Goal: Task Accomplishment & Management: Manage account settings

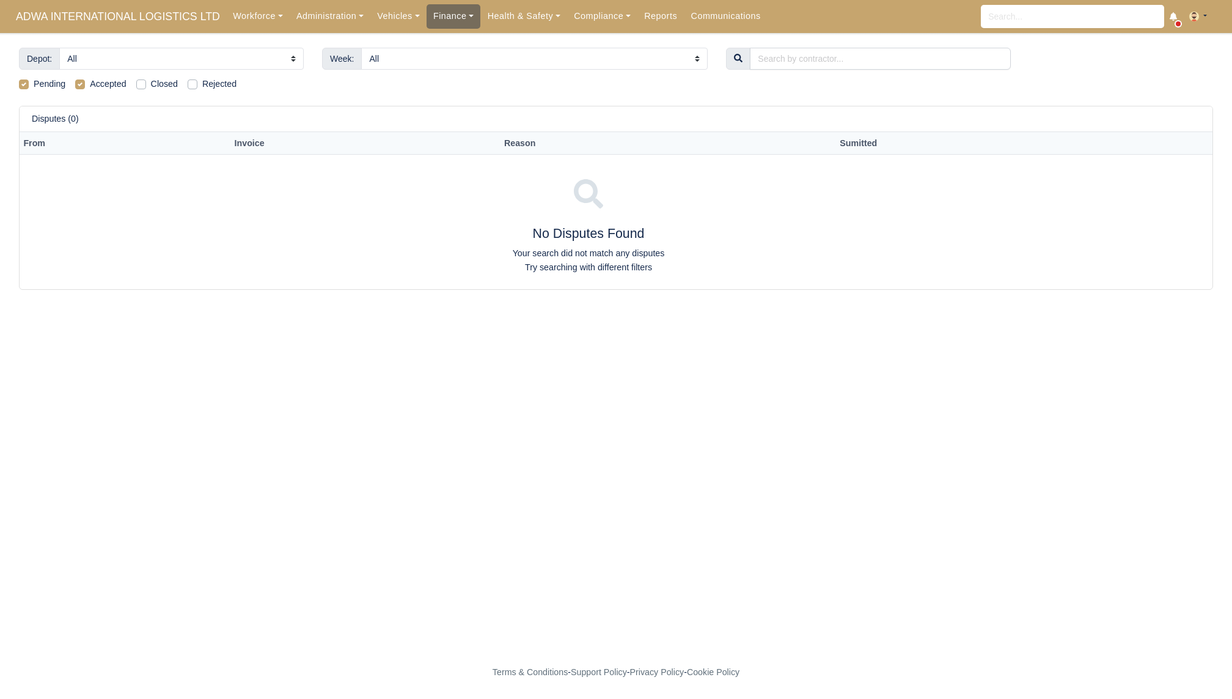
click at [457, 26] on link "Finance" at bounding box center [454, 16] width 54 height 24
click at [460, 40] on link "Invoices" at bounding box center [481, 44] width 99 height 26
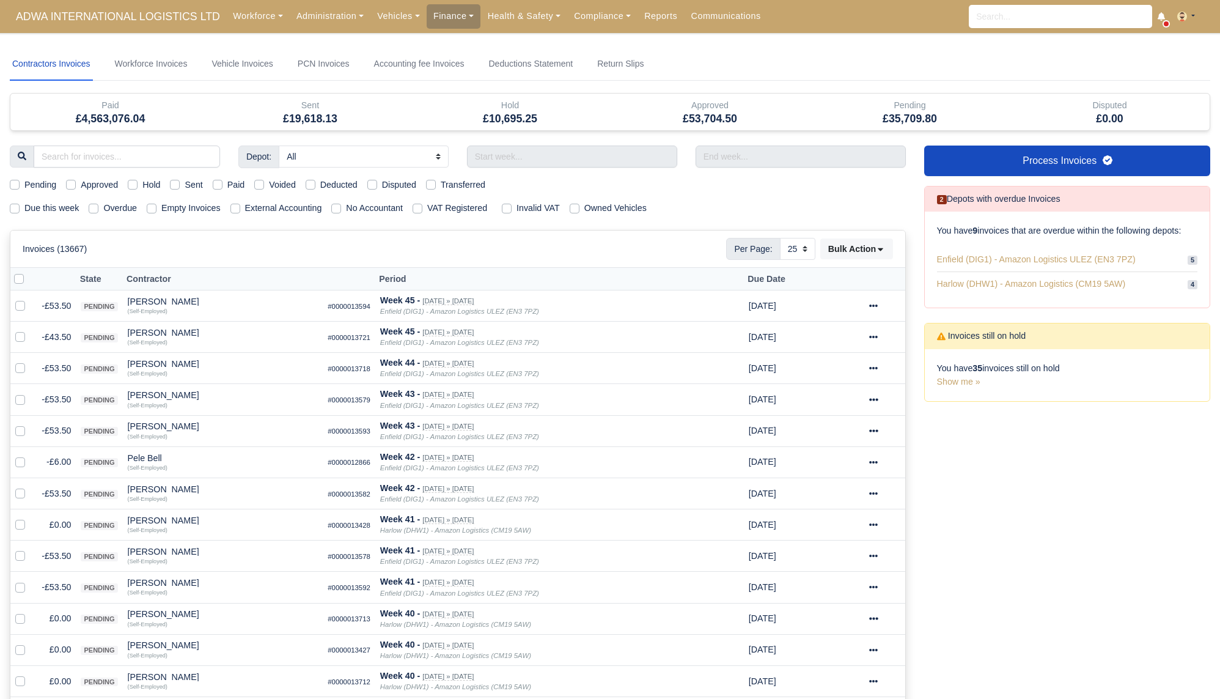
select select "25"
click at [62, 200] on div "Depot: All Enfield (DIG1) - Amazon Logistics ULEZ (EN3 7PZ) Harlow (DHW1) - Ama…" at bounding box center [458, 632] width 915 height 973
click at [64, 202] on label "Due this week" at bounding box center [51, 208] width 54 height 14
click at [20, 202] on input "Due this week" at bounding box center [15, 206] width 10 height 10
checkbox input "true"
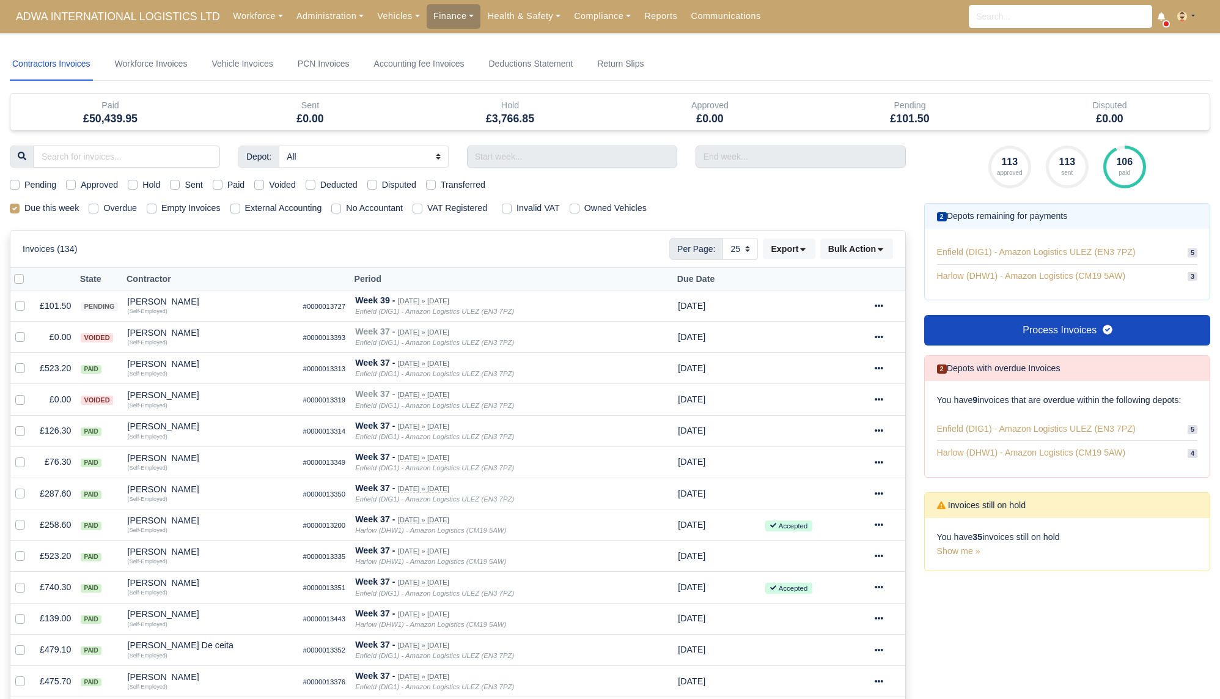
click at [195, 184] on label "Sent" at bounding box center [194, 185] width 18 height 14
click at [180, 184] on input "Sent" at bounding box center [175, 183] width 10 height 10
checkbox input "true"
